Goal: Information Seeking & Learning: Learn about a topic

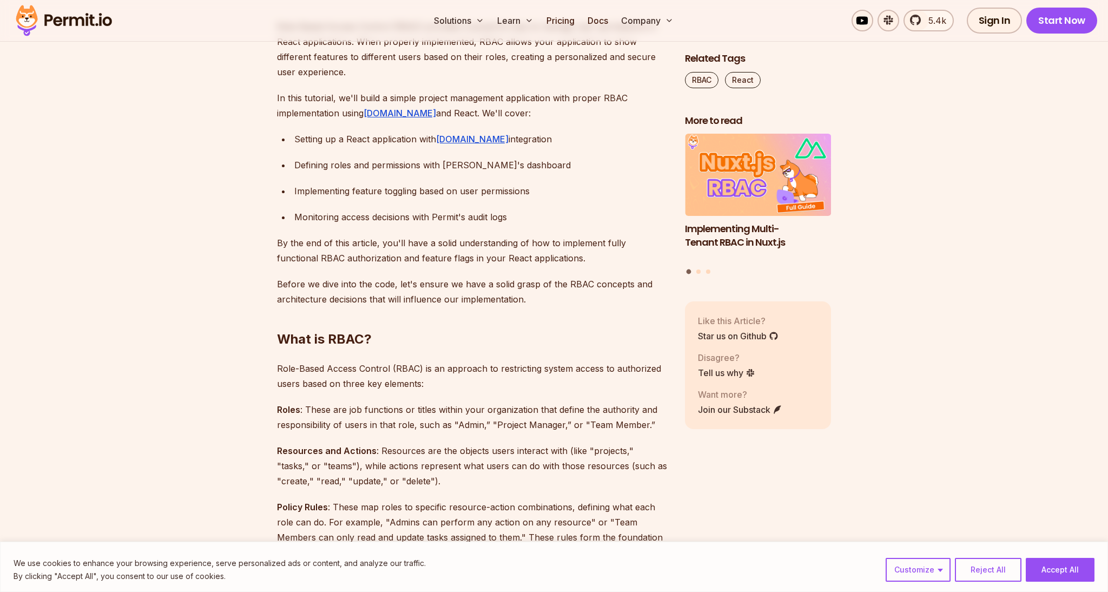
scroll to position [677, 0]
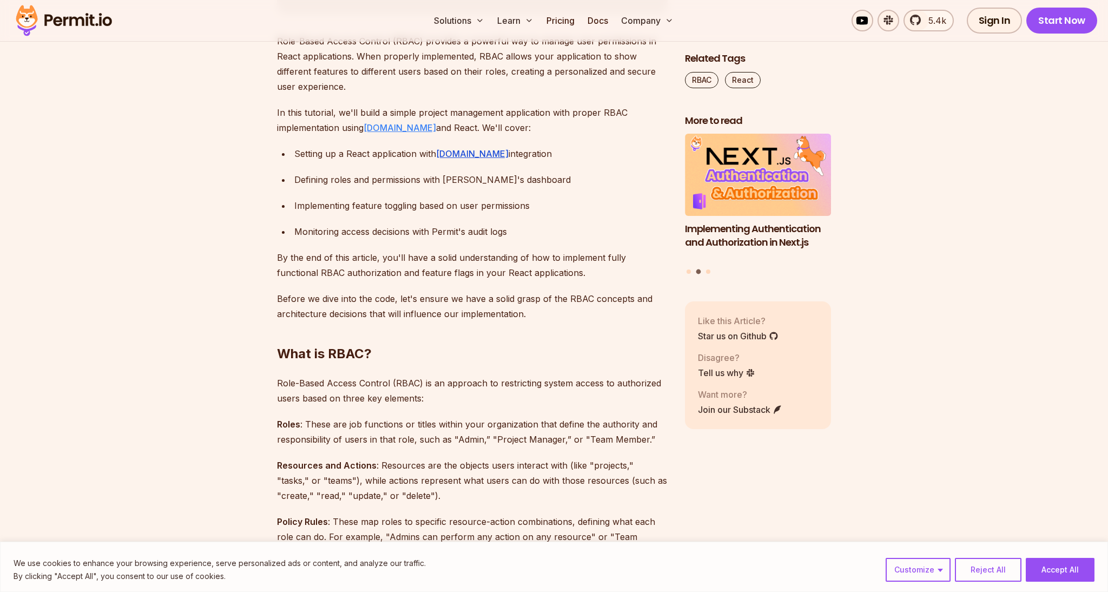
click at [386, 128] on link "[DOMAIN_NAME]" at bounding box center [400, 127] width 73 height 11
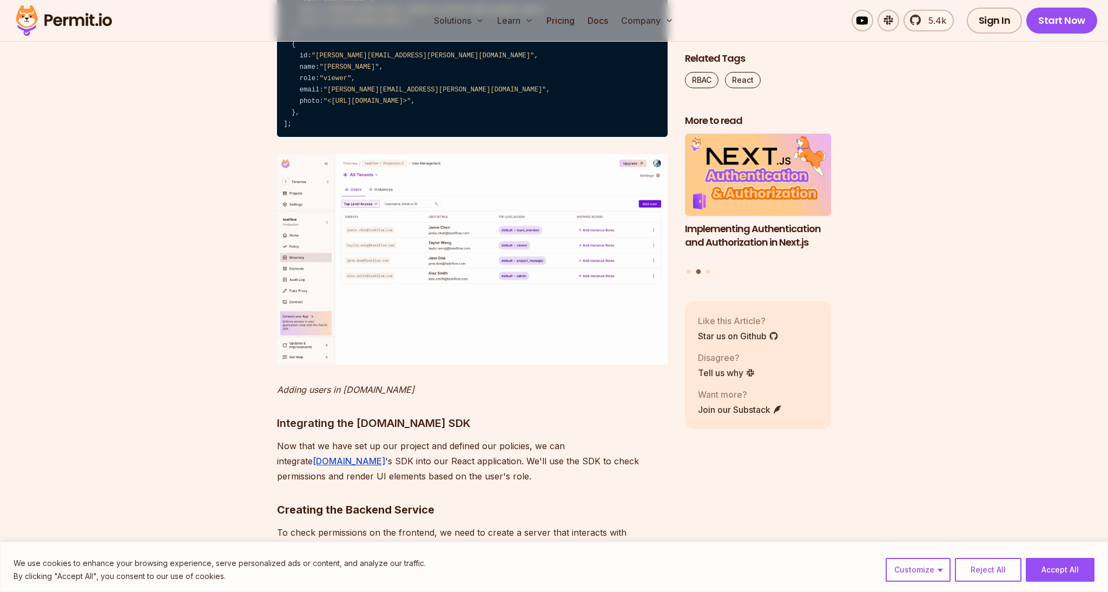
scroll to position [5979, 0]
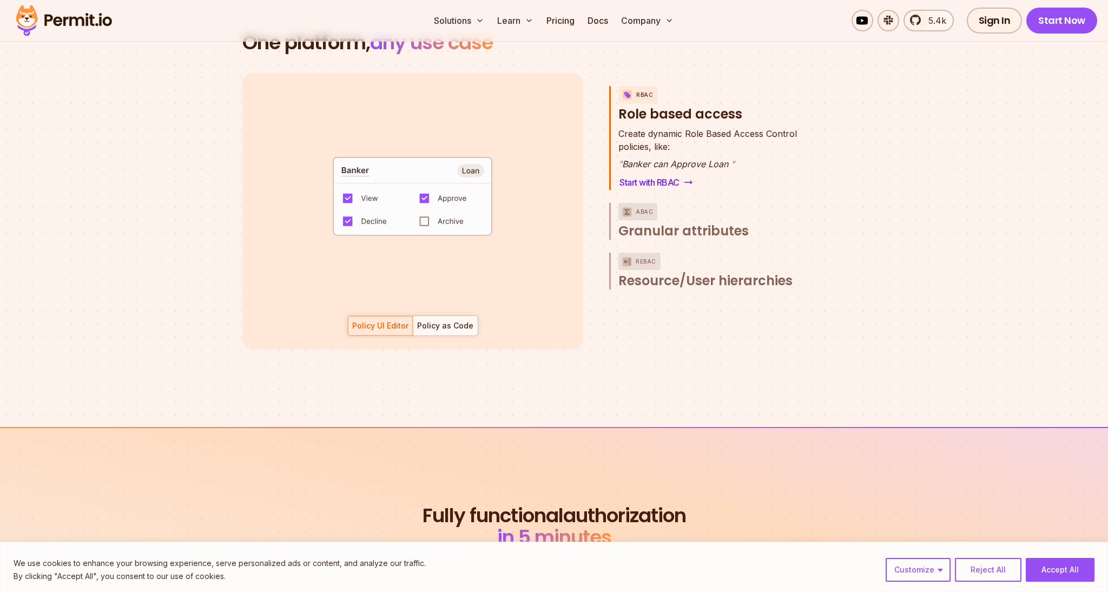
scroll to position [1597, 0]
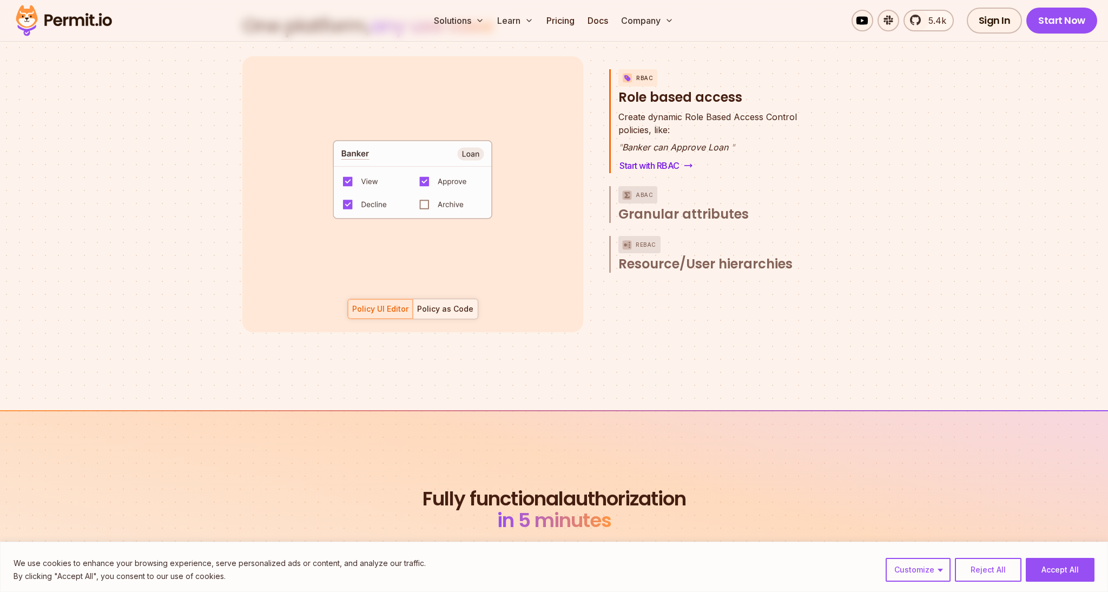
click at [443, 304] on div "Policy as Code" at bounding box center [445, 309] width 56 height 11
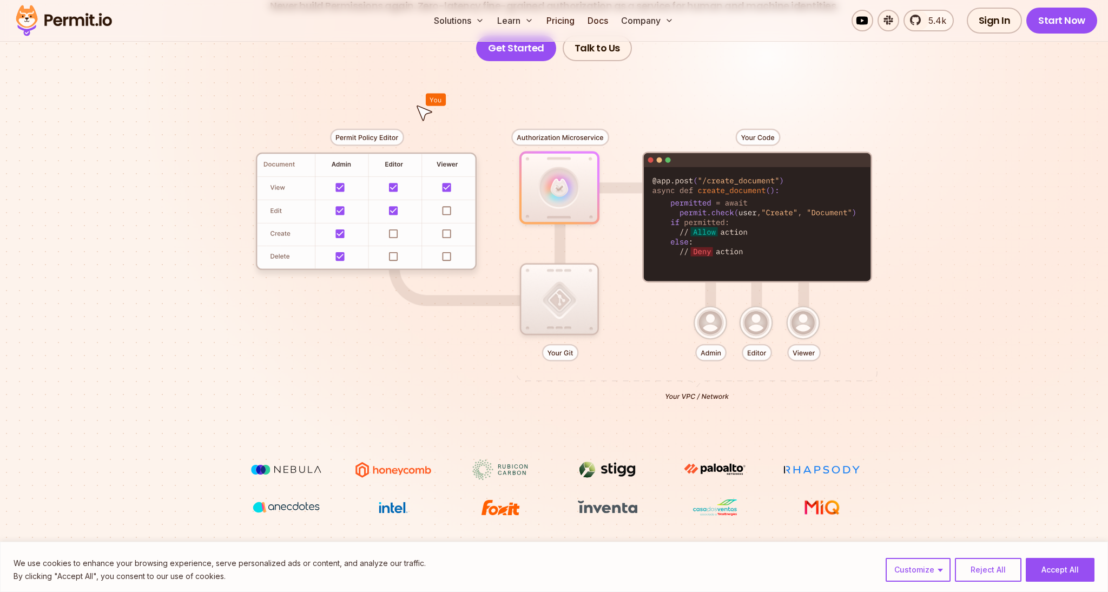
scroll to position [0, 0]
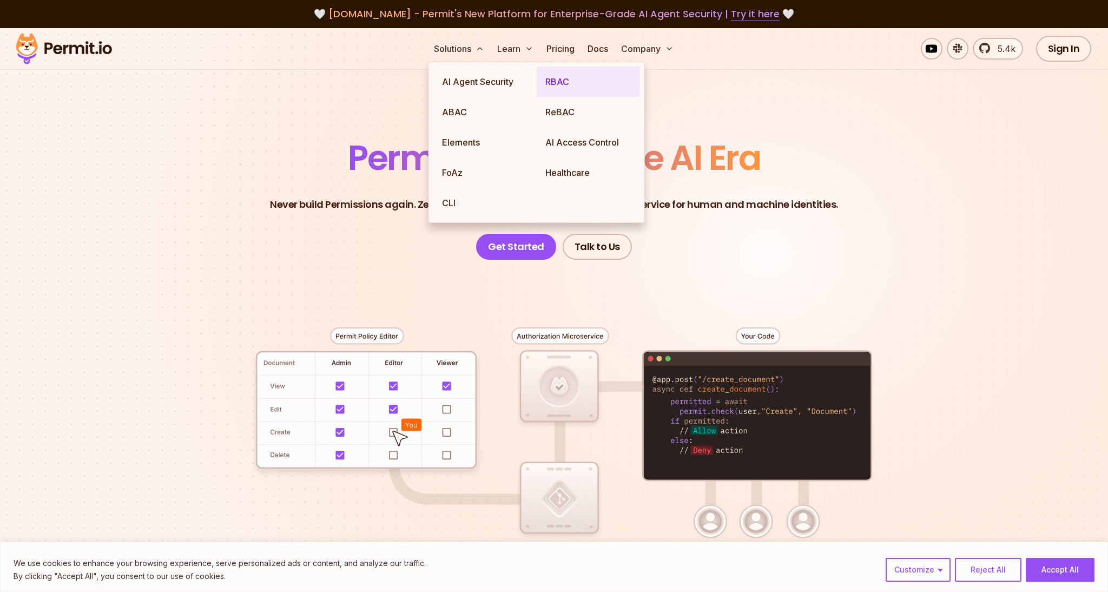
click at [554, 87] on link "RBAC" at bounding box center [588, 82] width 103 height 30
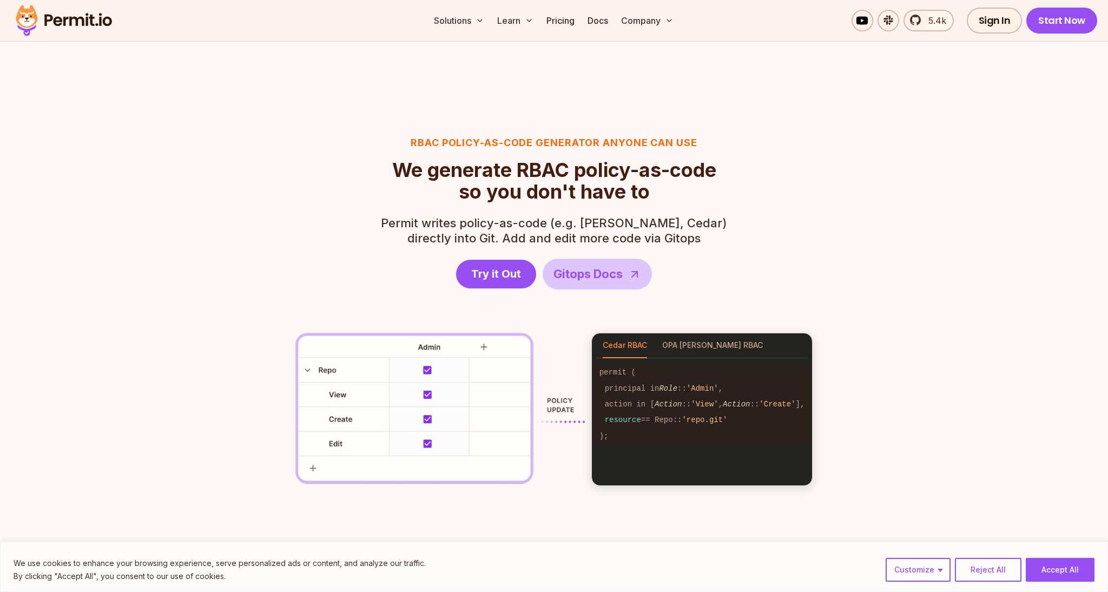
scroll to position [1581, 0]
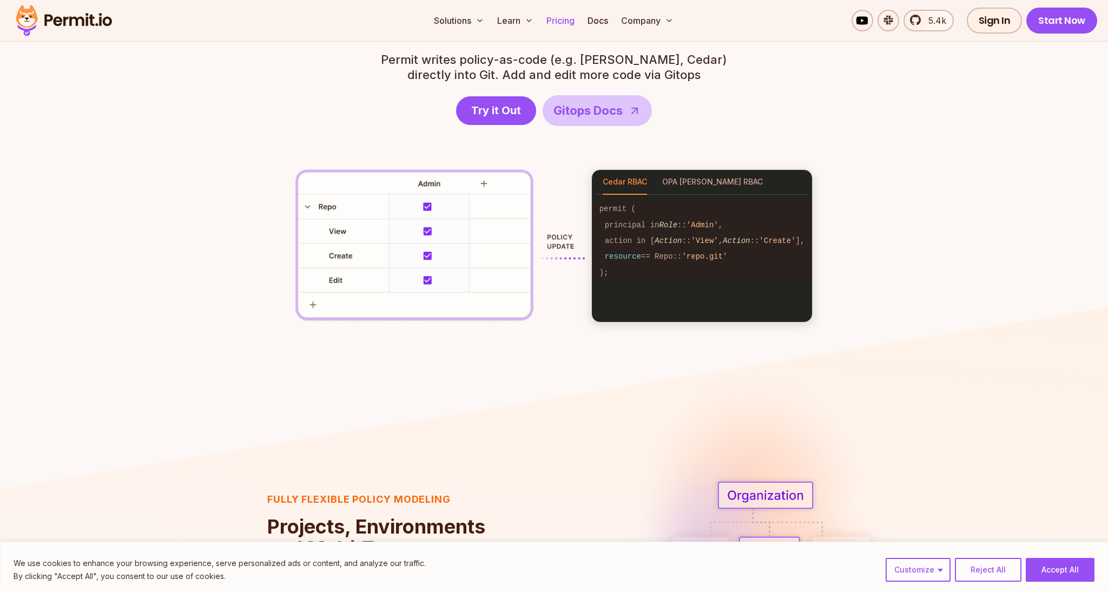
click at [573, 12] on link "Pricing" at bounding box center [560, 21] width 37 height 22
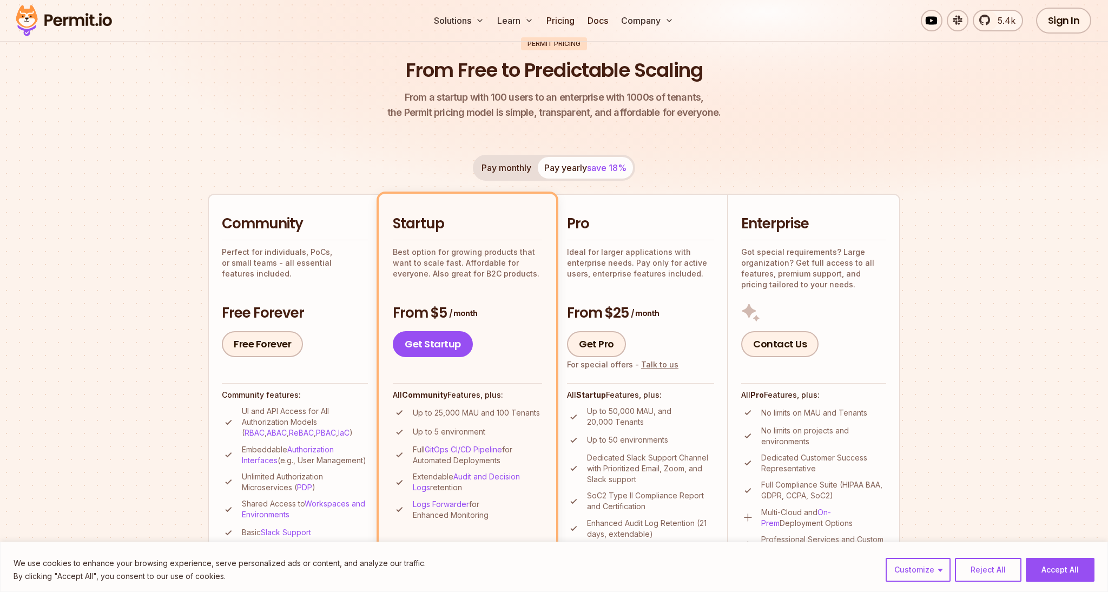
scroll to position [157, 0]
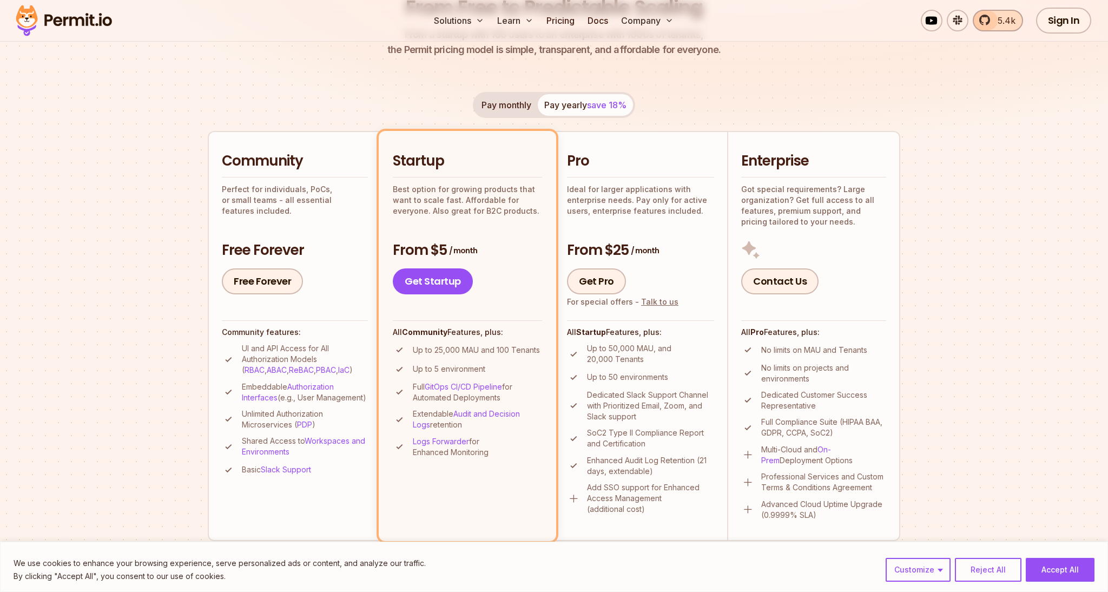
click at [1002, 22] on span "5.4k" at bounding box center [1003, 20] width 24 height 13
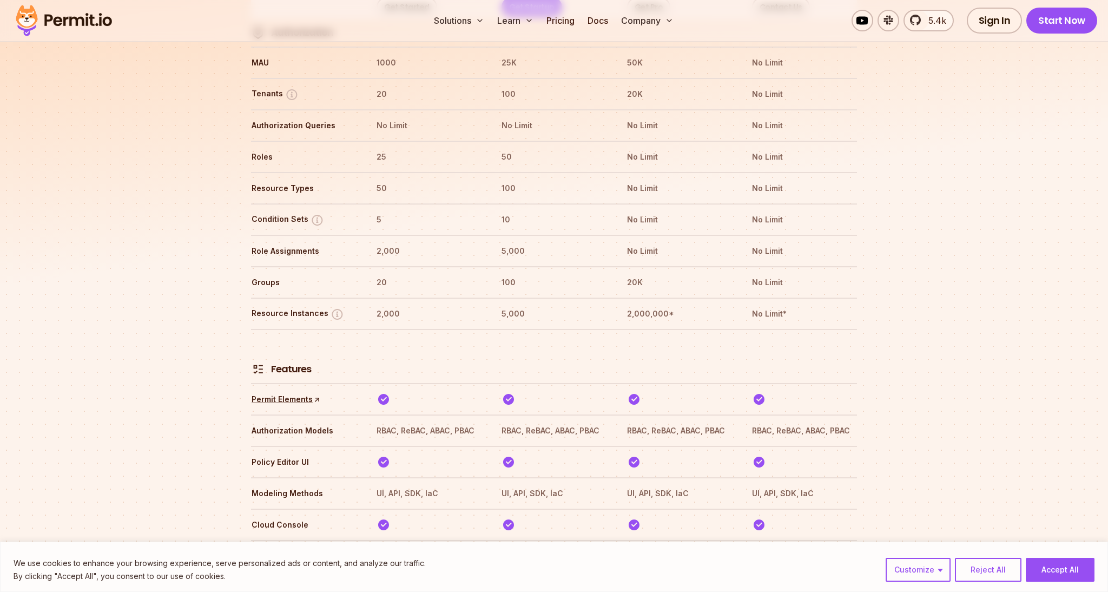
scroll to position [1366, 0]
